Goal: Information Seeking & Learning: Learn about a topic

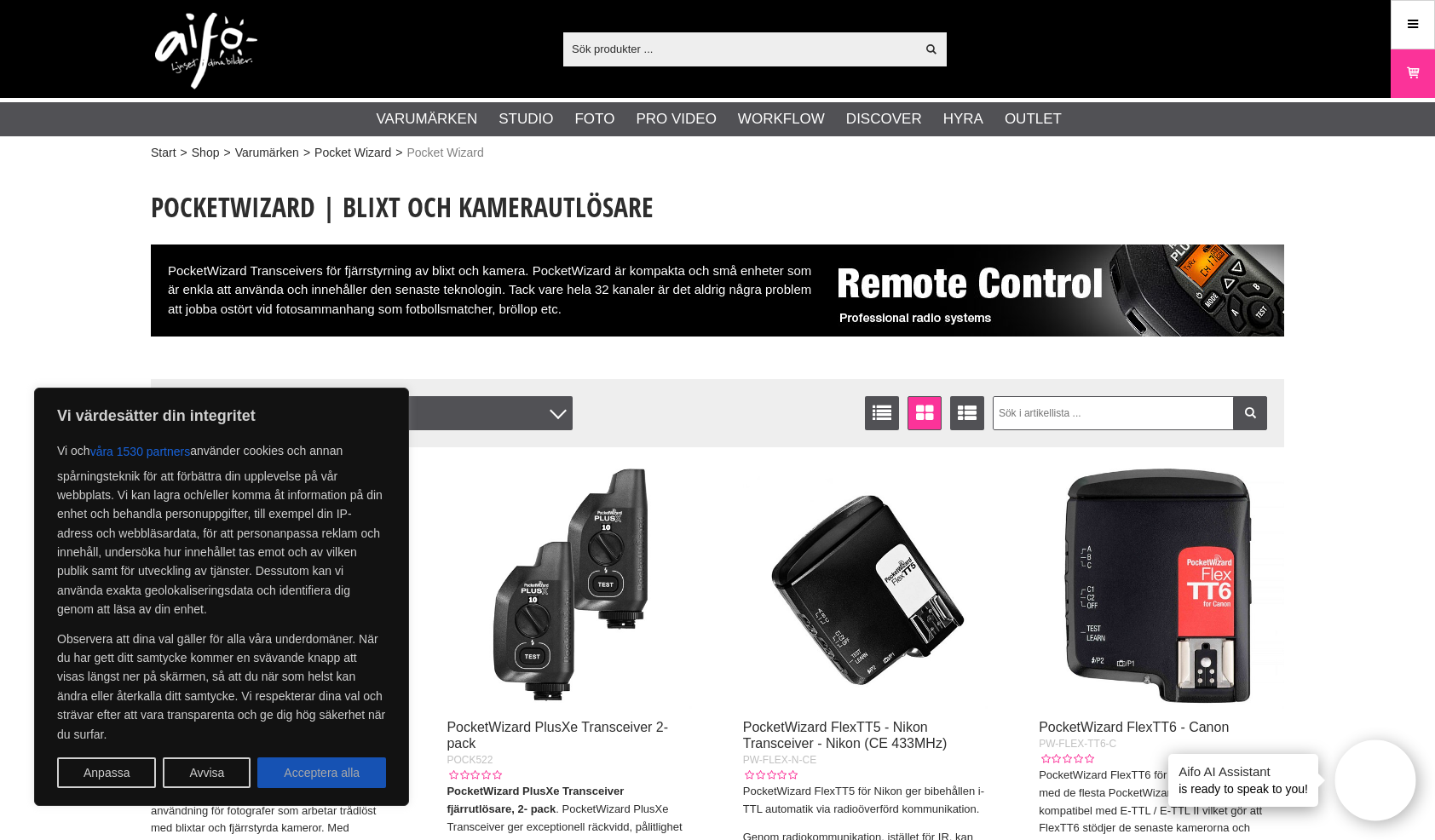
click at [337, 776] on button "Acceptera alla" at bounding box center [322, 772] width 129 height 30
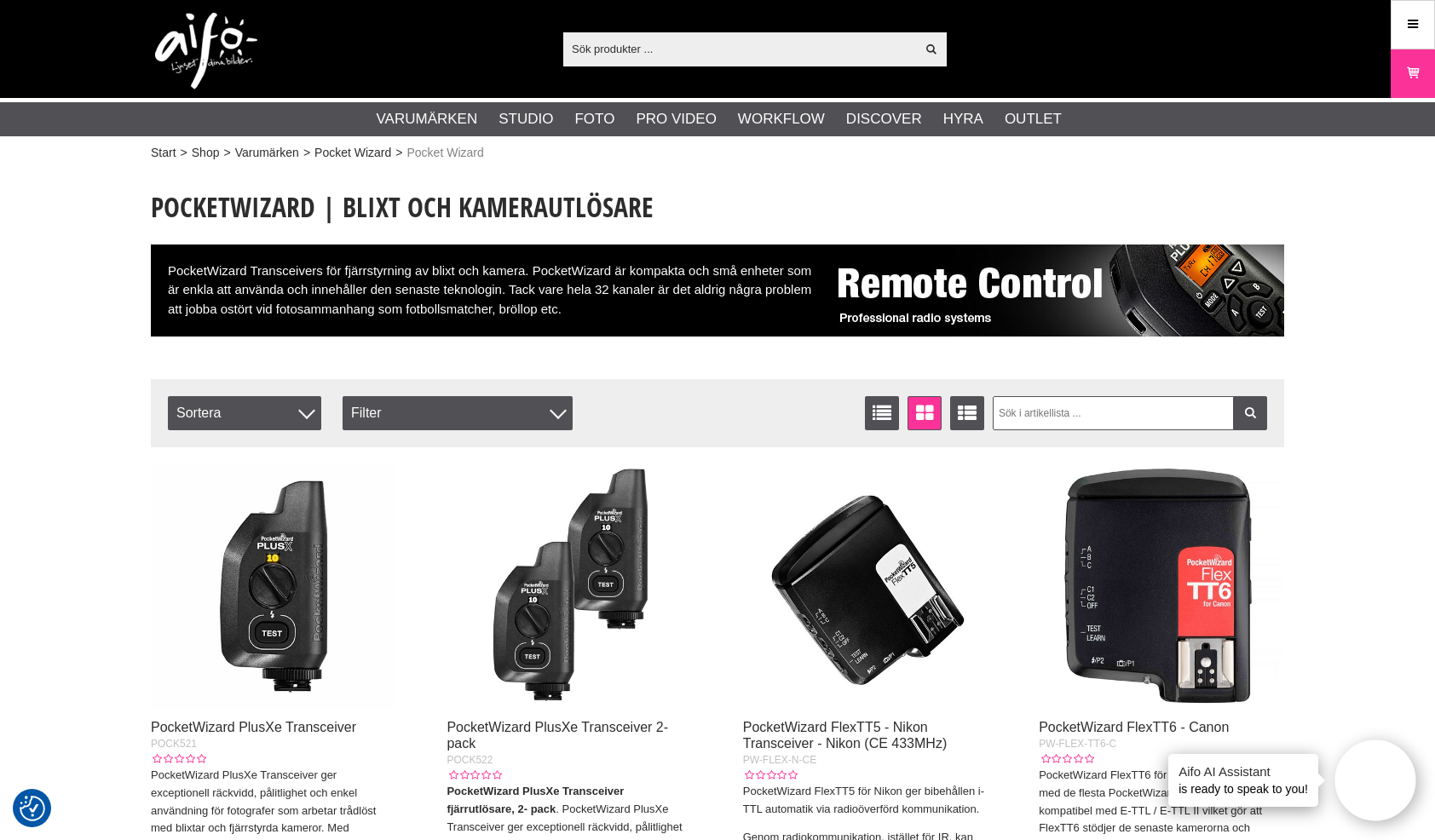
checkbox input "true"
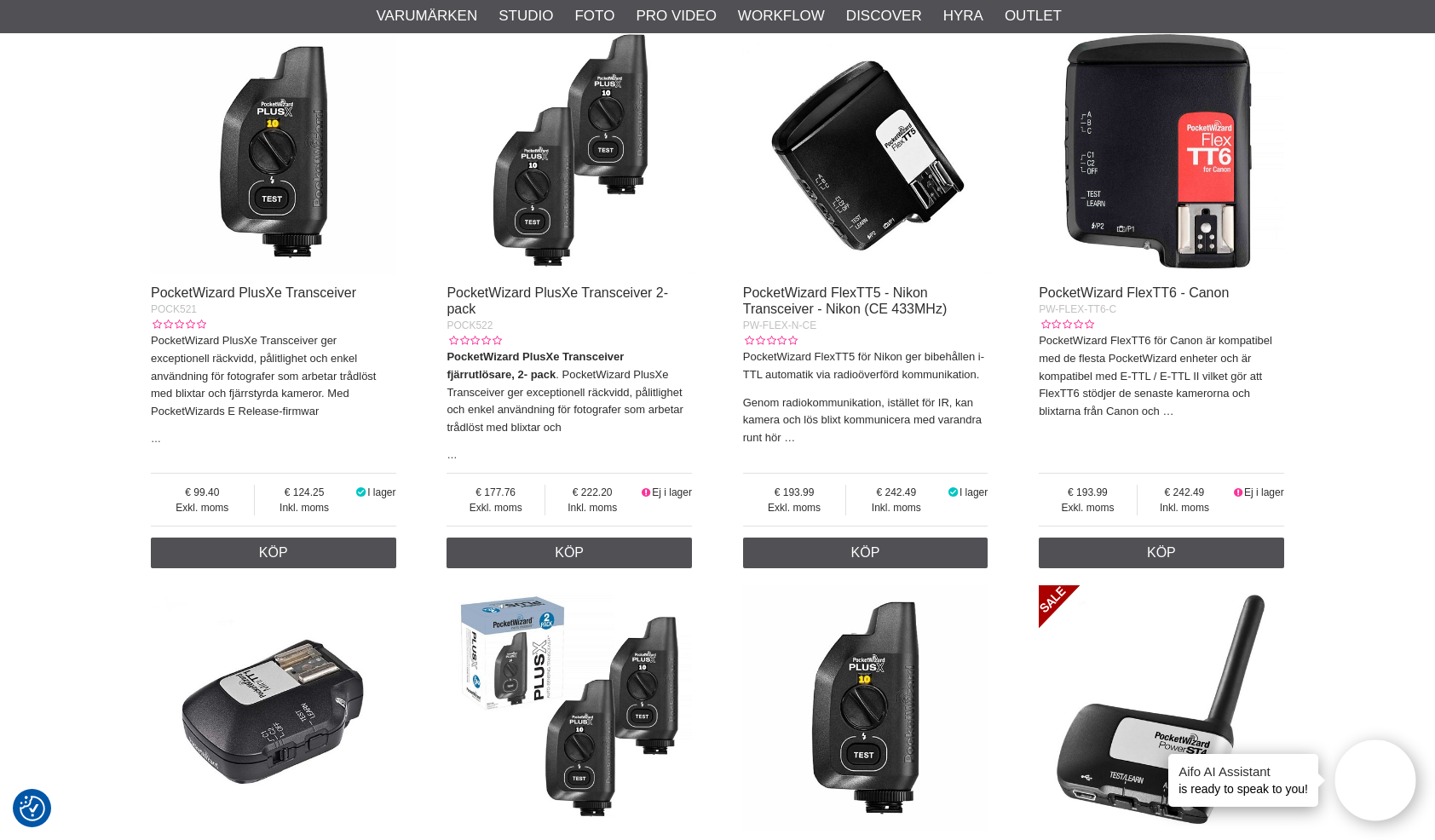
scroll to position [782, 0]
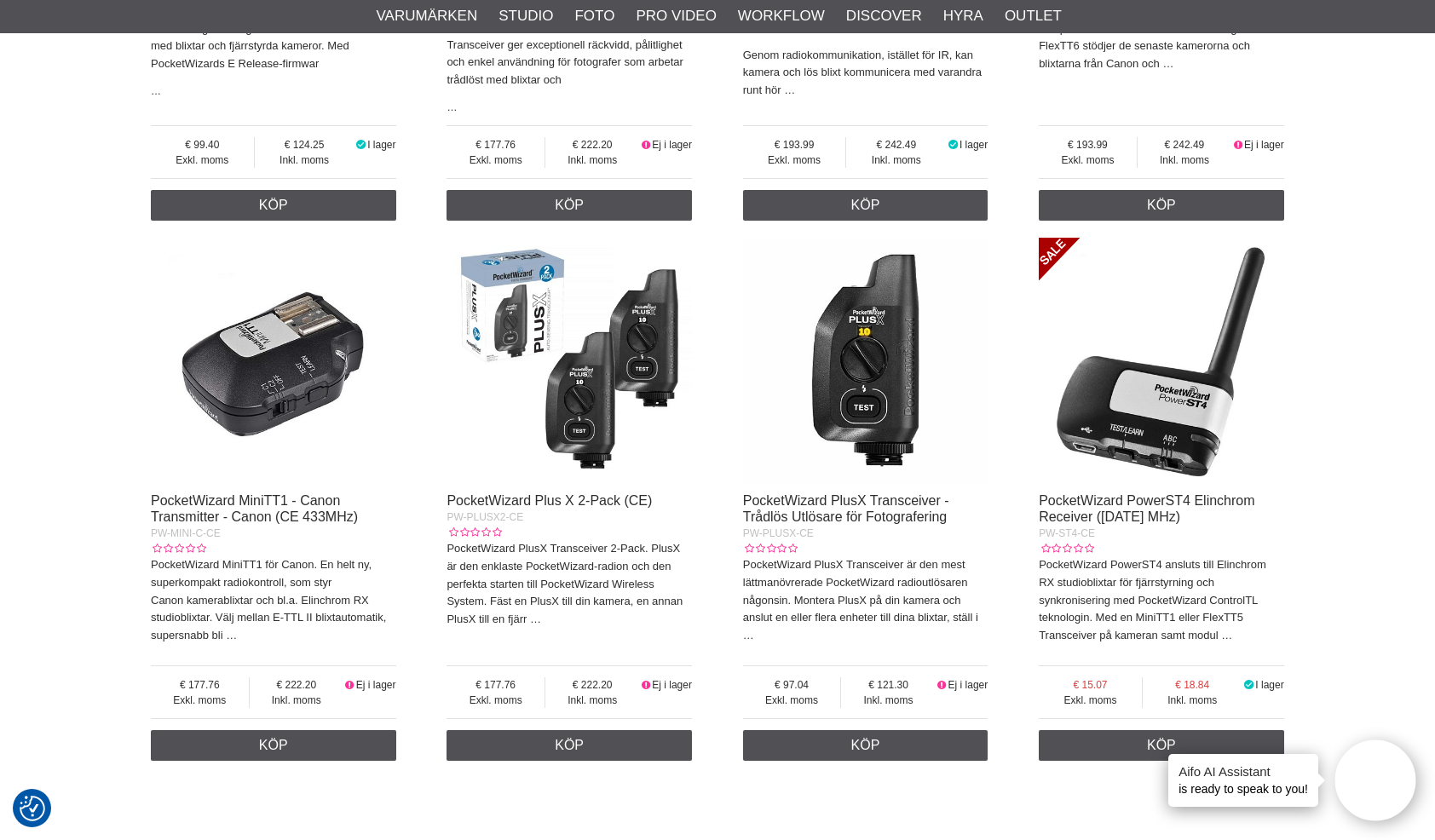
click at [303, 387] on img at bounding box center [274, 361] width 246 height 246
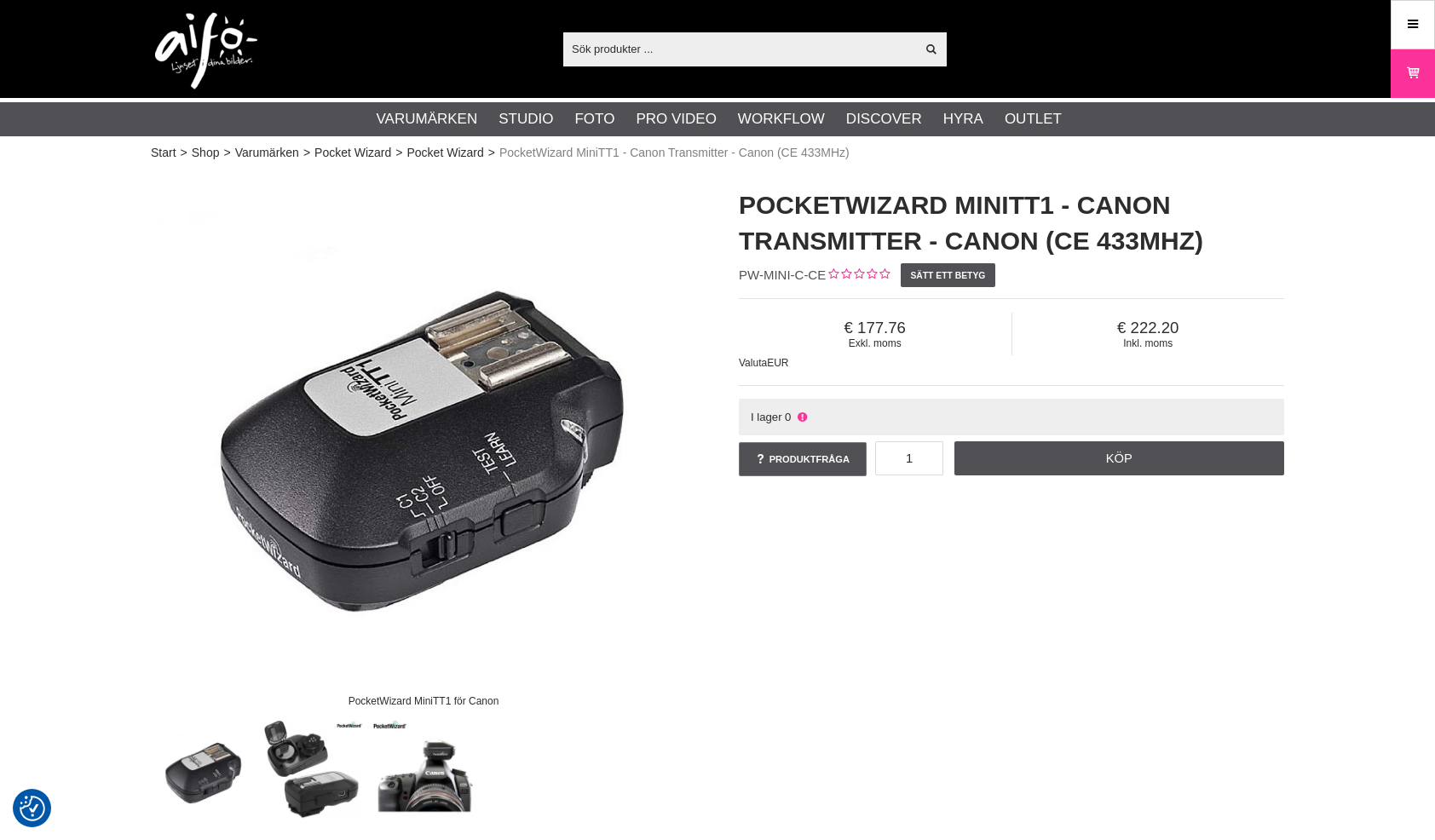
checkbox input "true"
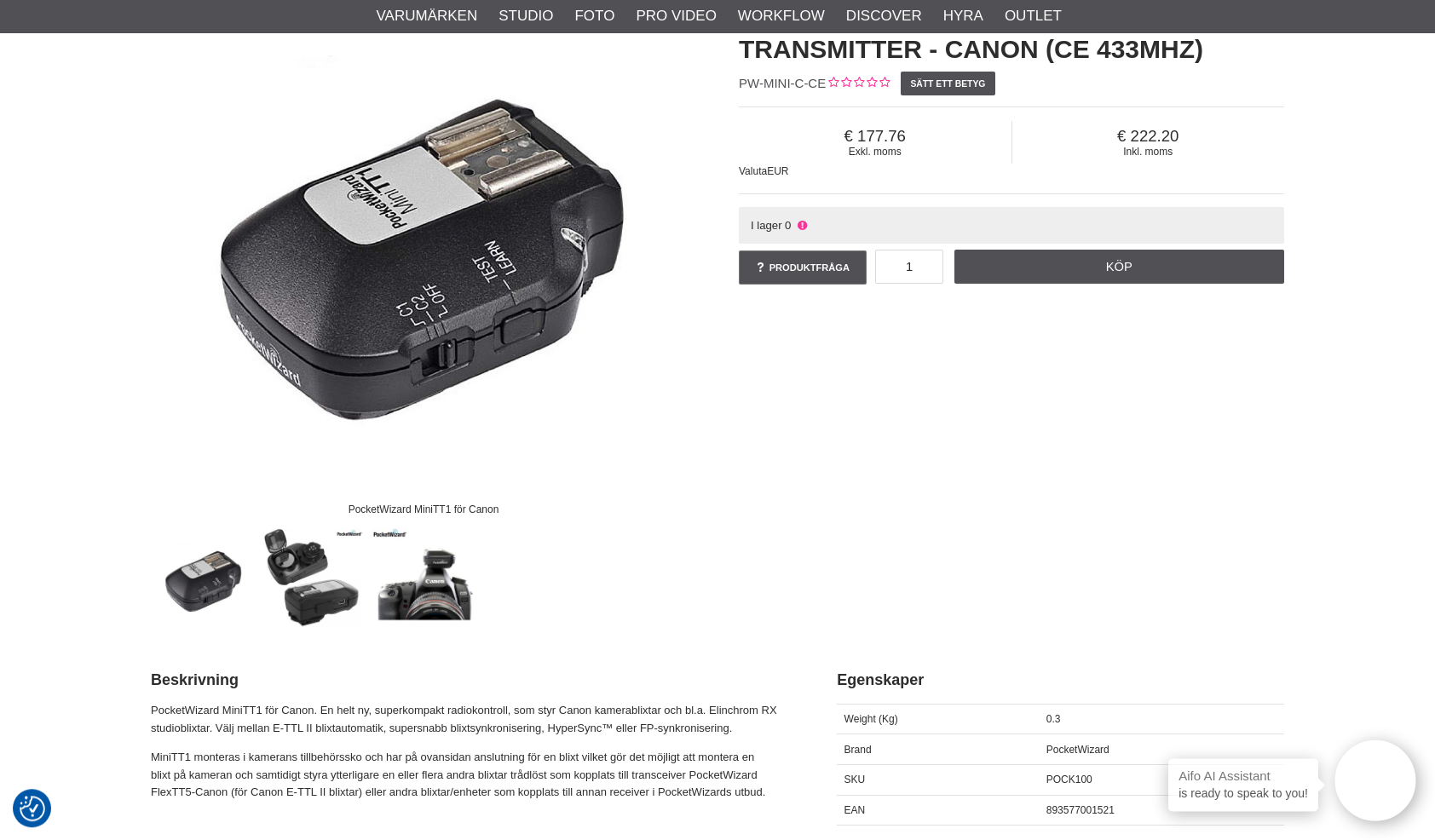
scroll to position [348, 0]
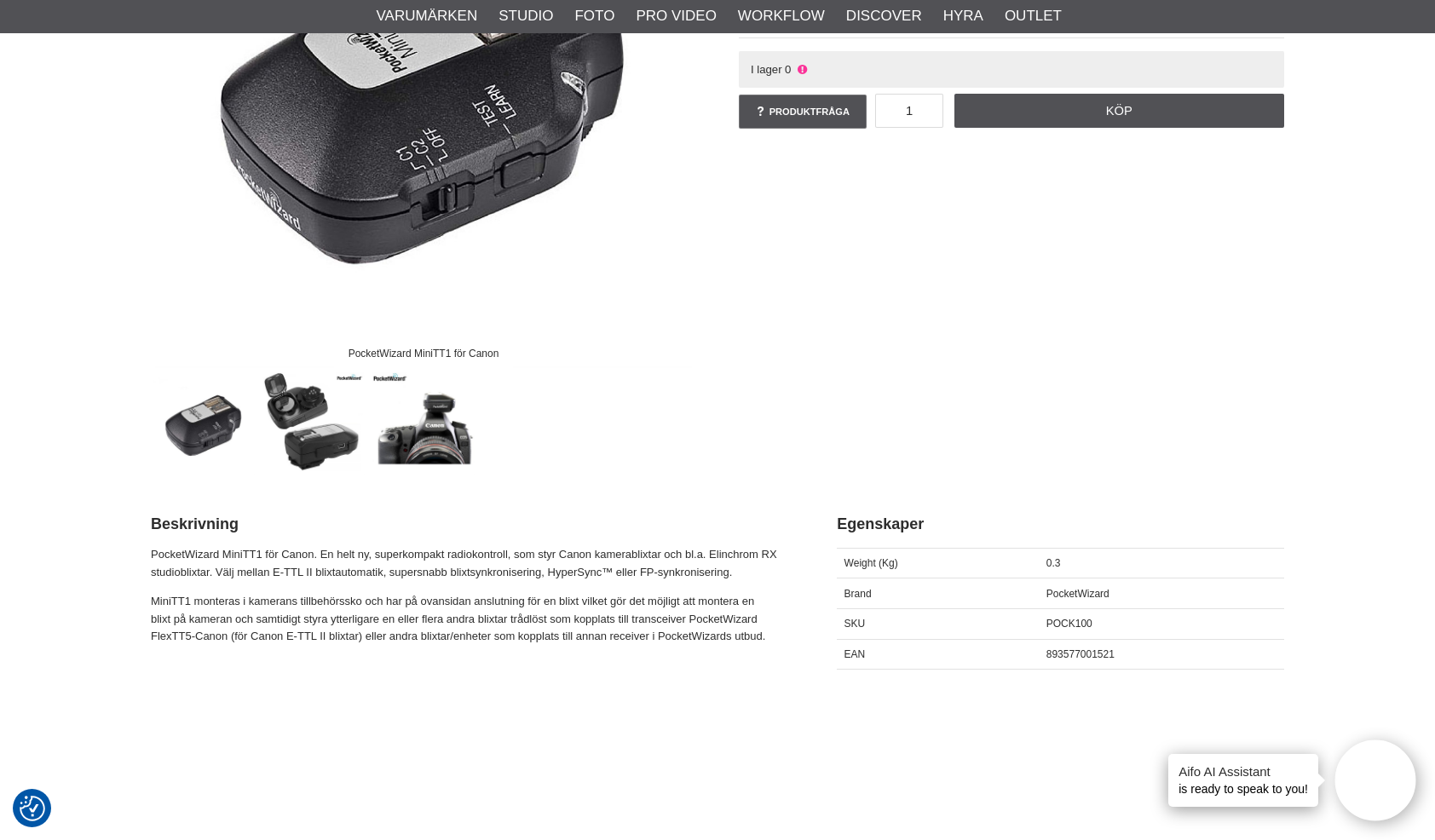
click at [301, 402] on img at bounding box center [314, 423] width 103 height 103
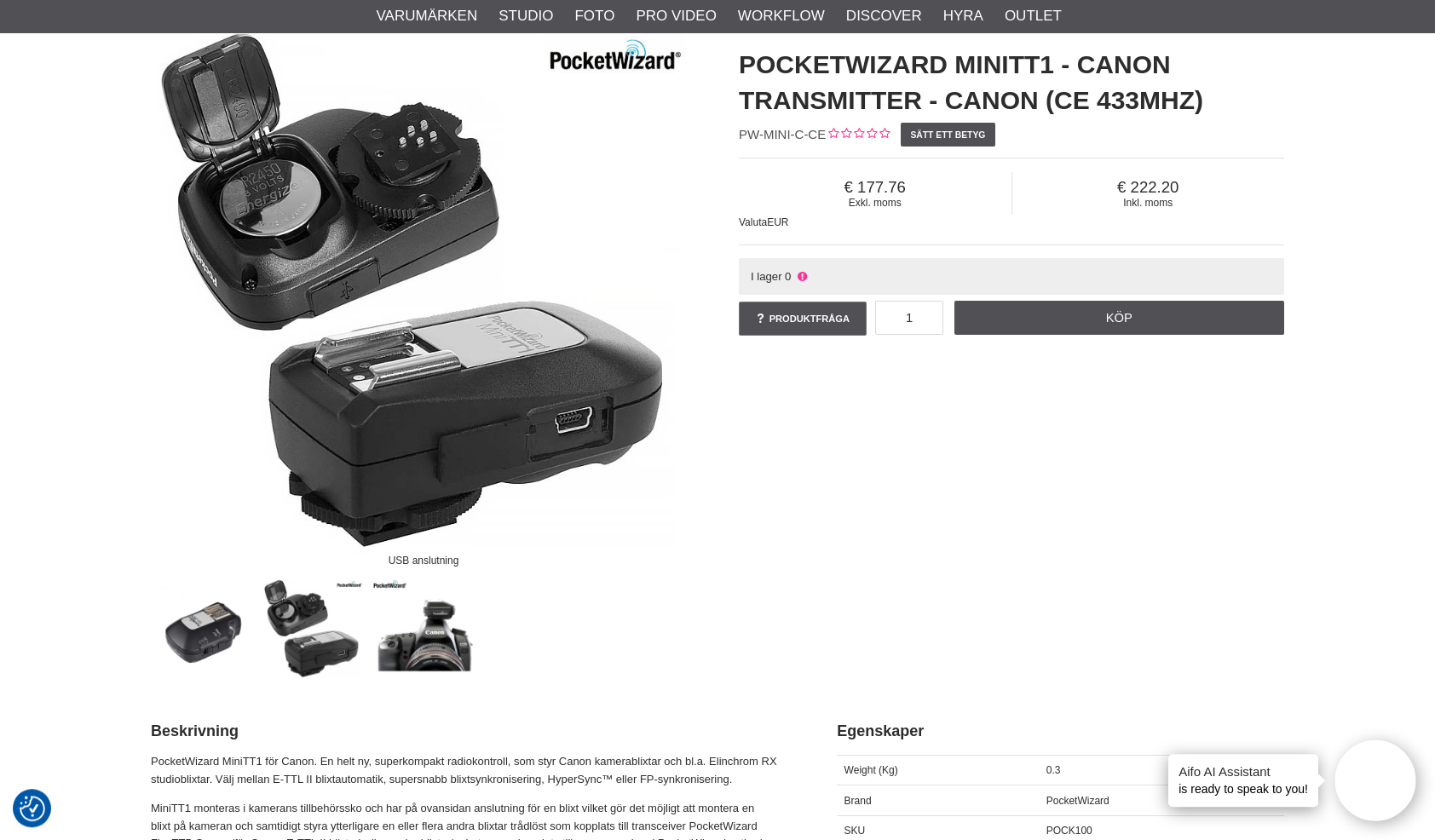
scroll to position [87, 0]
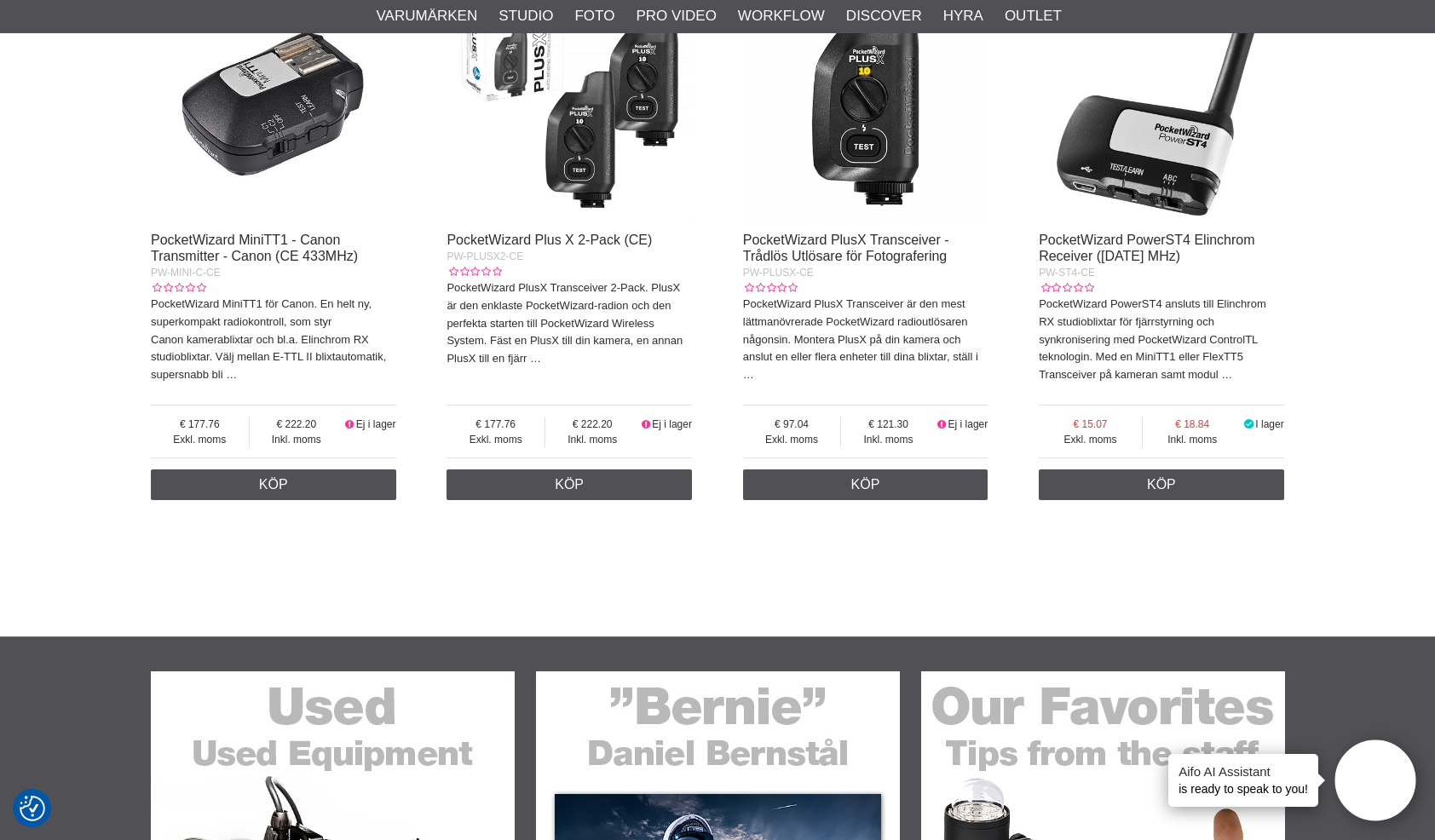
scroll to position [608, 0]
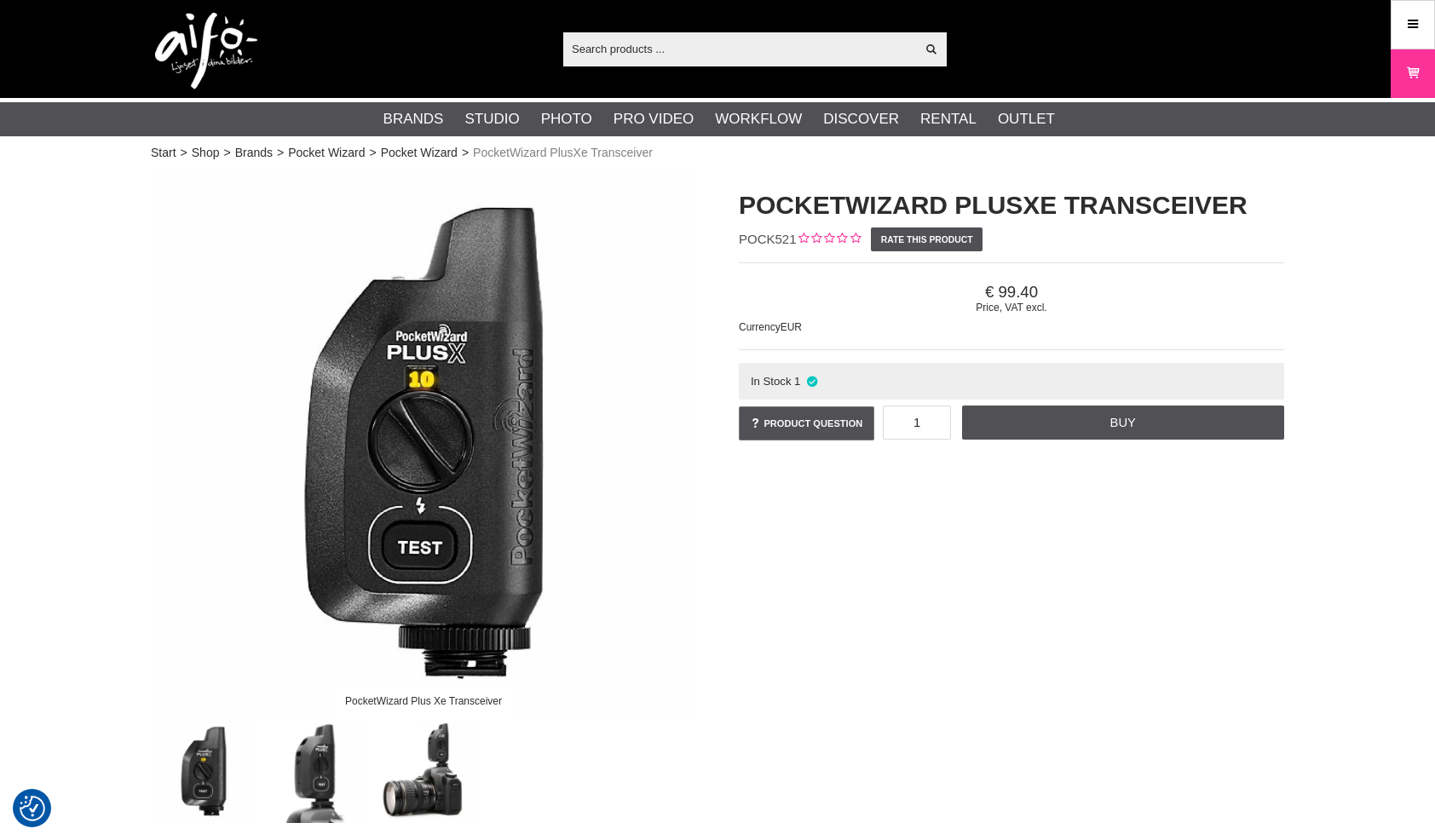
checkbox input "true"
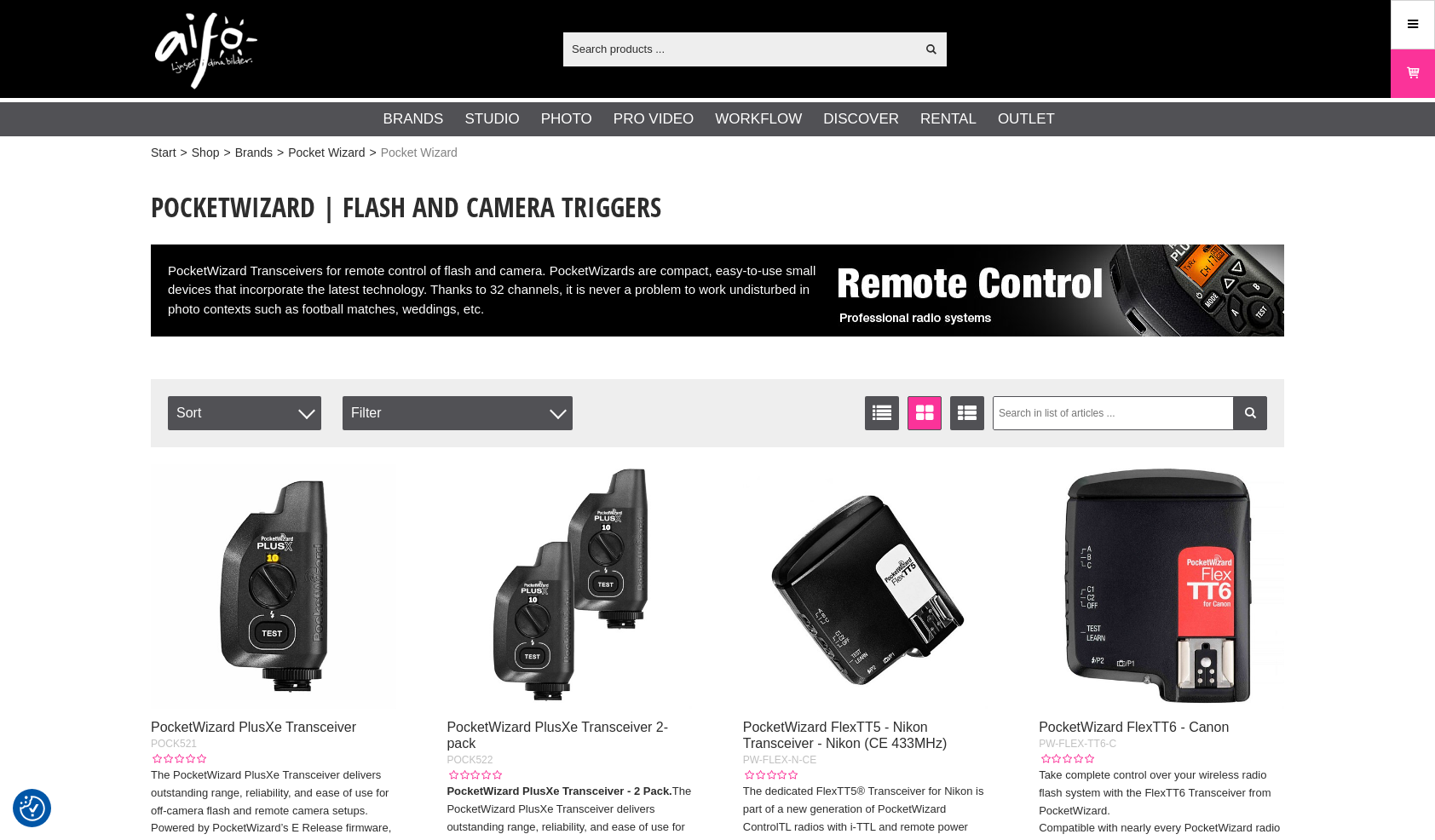
checkbox input "true"
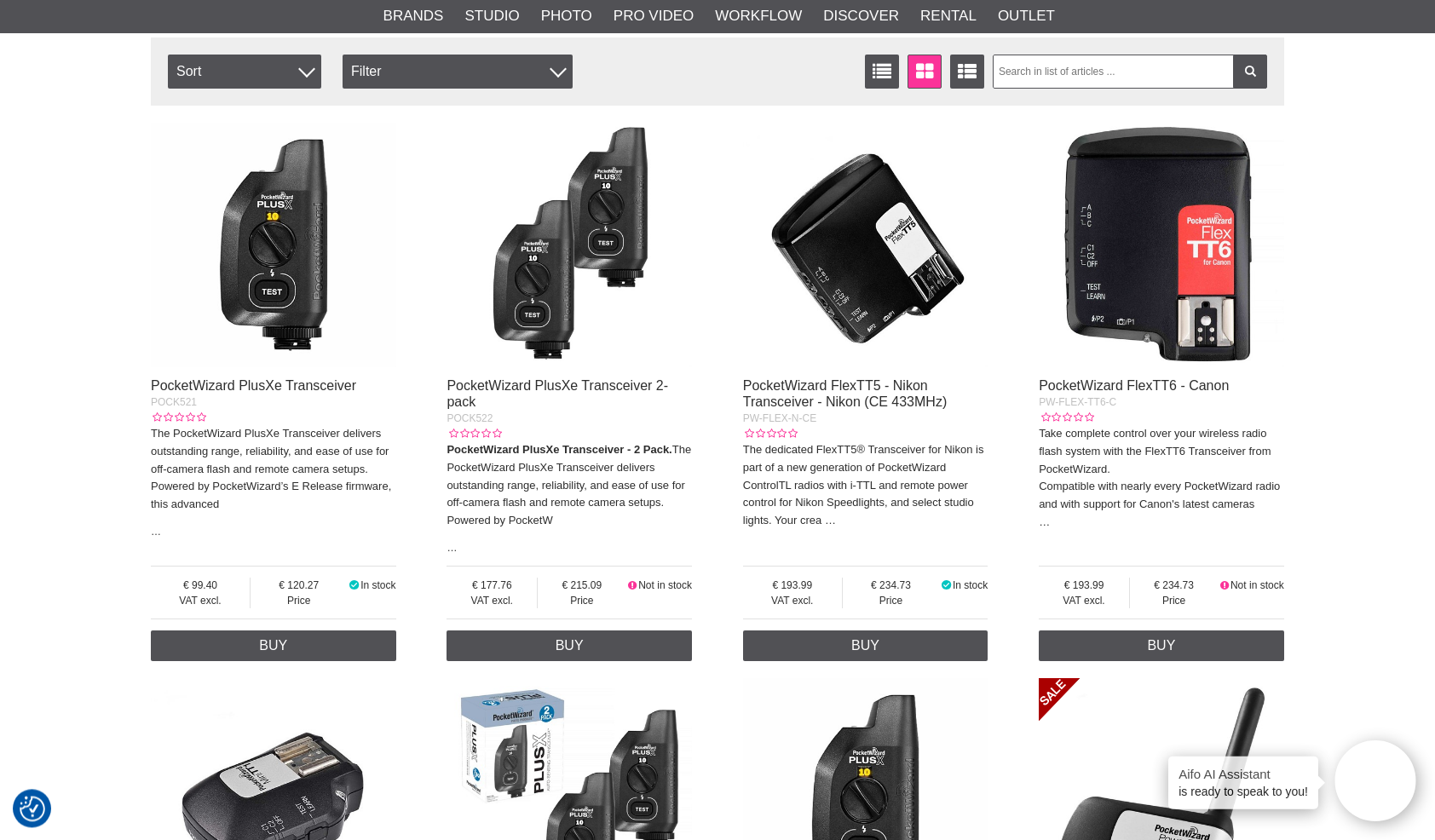
scroll to position [348, 0]
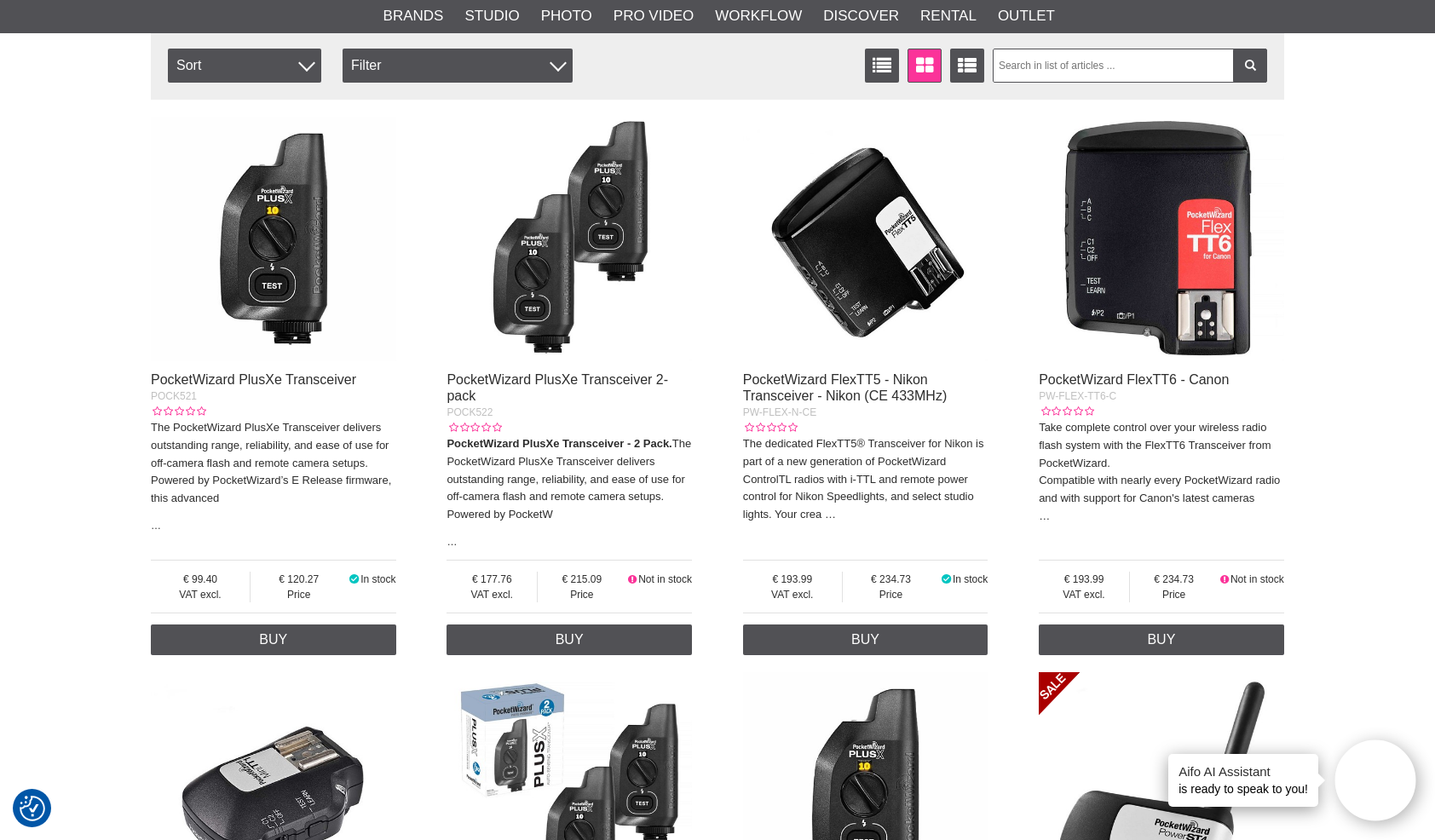
click at [560, 255] on img at bounding box center [569, 240] width 246 height 246
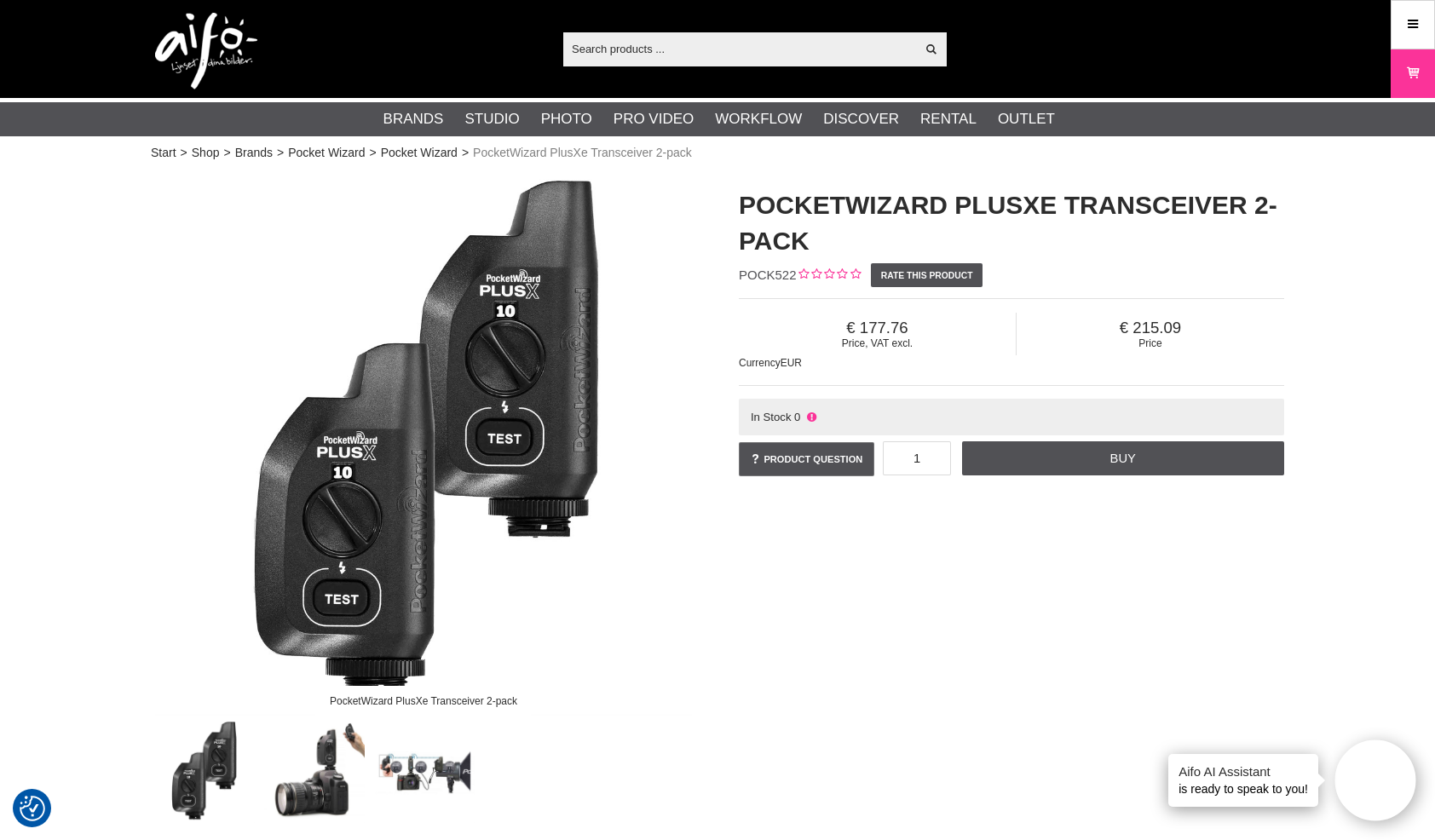
click at [328, 763] on img at bounding box center [314, 771] width 103 height 103
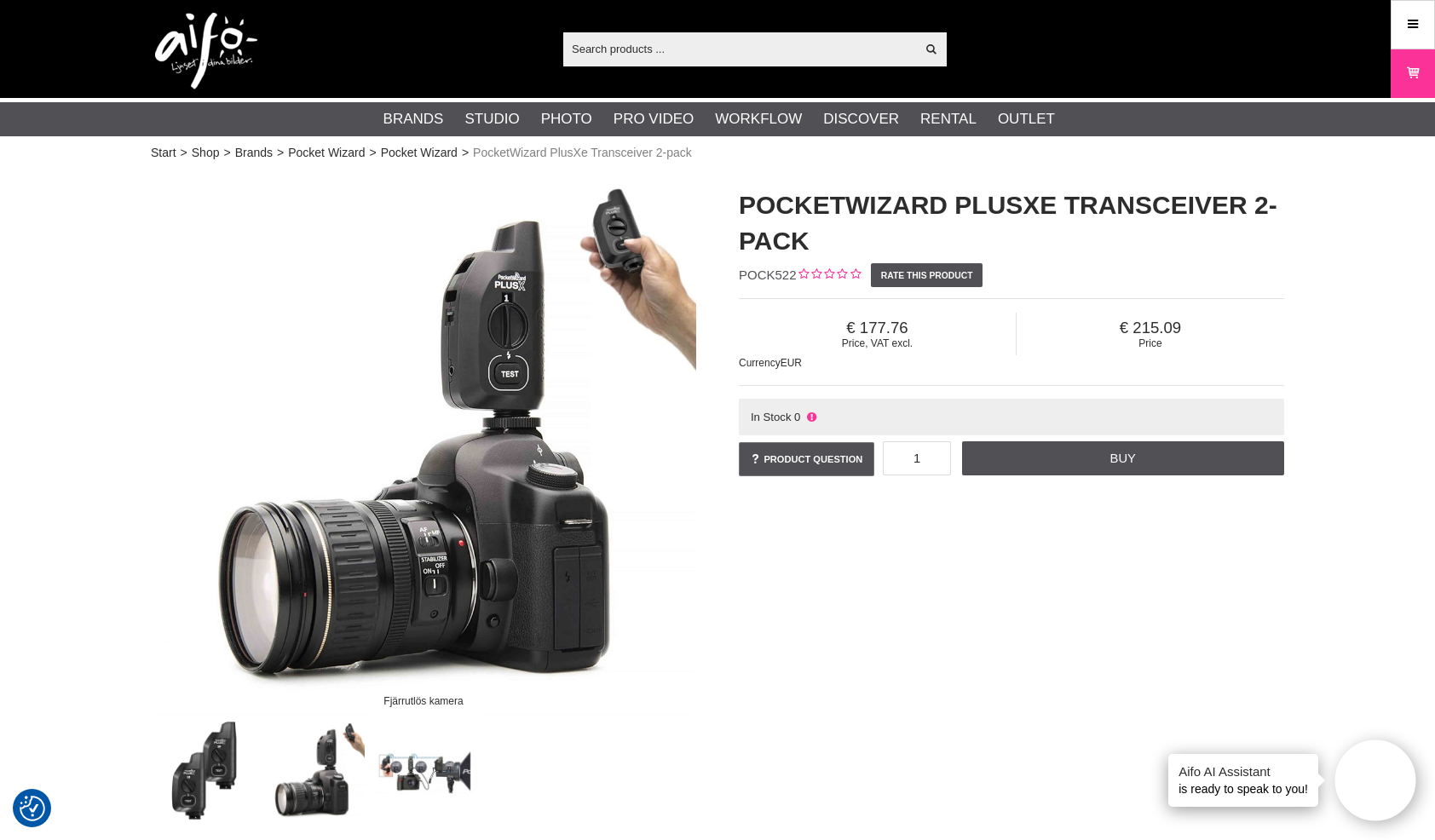
click at [415, 772] on img at bounding box center [423, 771] width 103 height 103
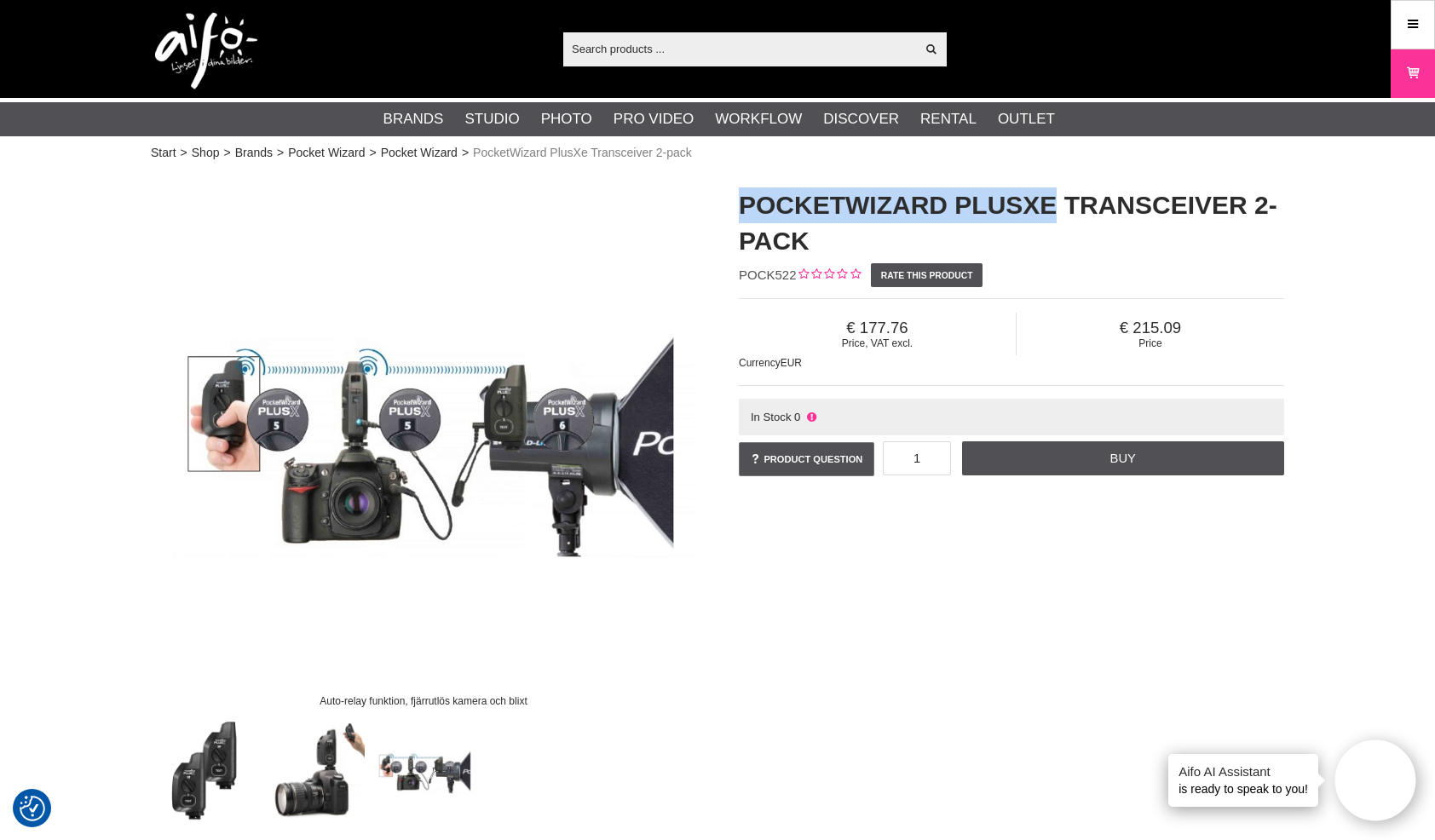
drag, startPoint x: 1036, startPoint y: 206, endPoint x: 742, endPoint y: 194, distance: 294.2
click at [742, 194] on h1 "PocketWizard PlusXe Transceiver 2-pack" at bounding box center [1012, 223] width 545 height 71
copy h1 "PocketWizard PlusXe"
